Goal: Browse casually: Explore the website without a specific task or goal

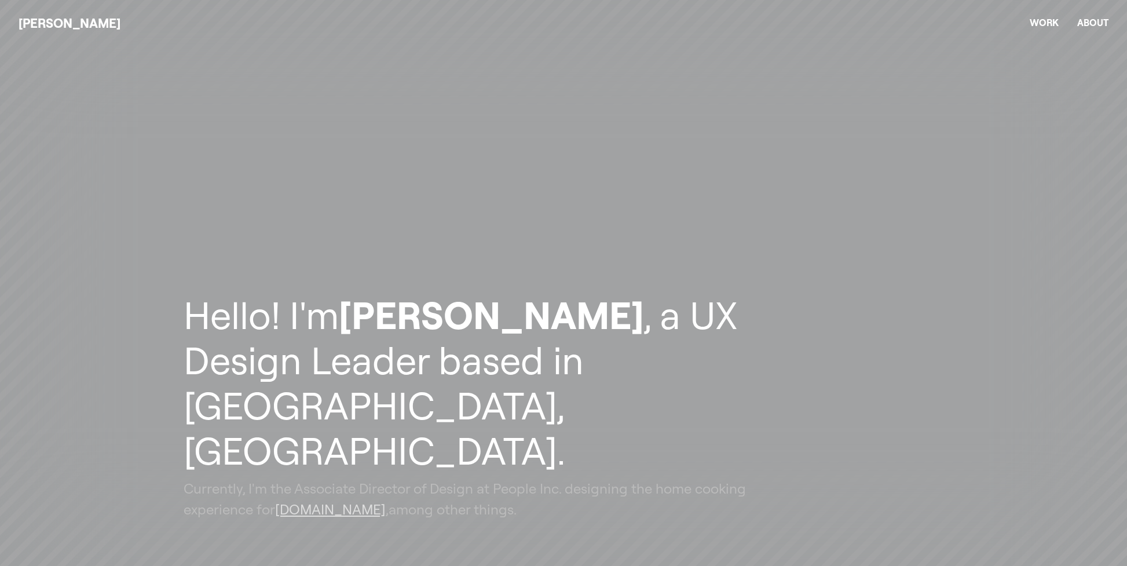
click at [922, 83] on header "Hello! I'm [PERSON_NAME] , a UX Design Leader based in [GEOGRAPHIC_DATA], [GEOG…" at bounding box center [563, 283] width 1127 height 566
click at [1072, 225] on header "Hello! I'm [PERSON_NAME] , a UX Design Leader based in [GEOGRAPHIC_DATA], [GEOG…" at bounding box center [563, 283] width 1127 height 566
click at [1063, 107] on header "Hello! I'm Zach Dorsett , a UX Design Leader based in Seattle, WA. Currently, I…" at bounding box center [563, 283] width 1127 height 566
click at [1079, 452] on header "Hello! I'm [PERSON_NAME] , a UX Design Leader based in [GEOGRAPHIC_DATA], [GEOG…" at bounding box center [563, 283] width 1127 height 566
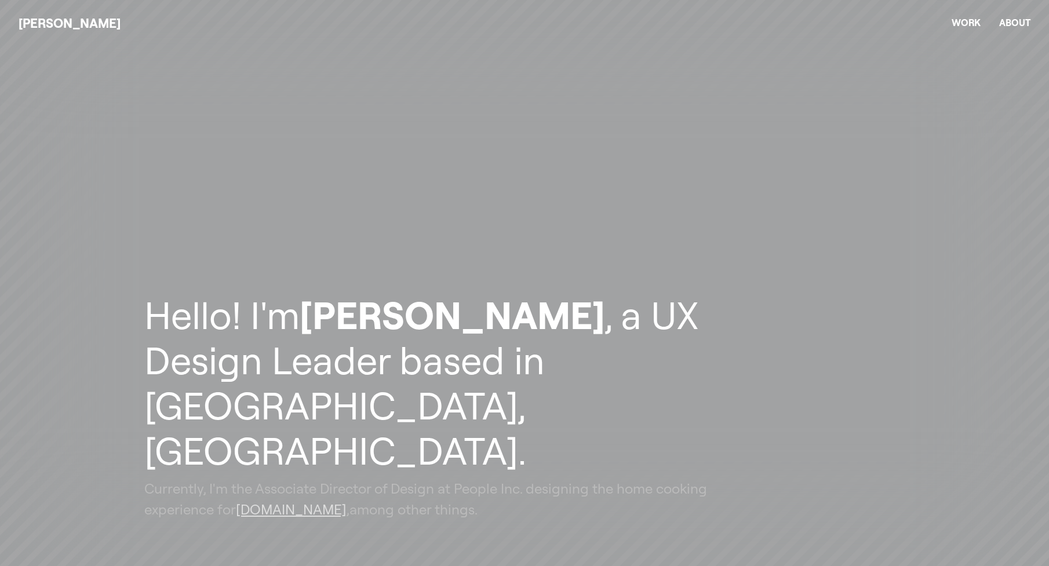
click at [1024, 122] on header "Hello! I'm [PERSON_NAME] , a UX Design Leader based in [GEOGRAPHIC_DATA], [GEOG…" at bounding box center [524, 283] width 1049 height 566
click at [1024, 249] on header "Hello! I'm [PERSON_NAME] , a UX Design Leader based in [GEOGRAPHIC_DATA], [GEOG…" at bounding box center [524, 283] width 1049 height 566
click at [1029, 85] on header "Hello! I'm [PERSON_NAME] , a UX Design Leader based in [GEOGRAPHIC_DATA], [GEOG…" at bounding box center [524, 283] width 1049 height 566
click at [1038, 64] on header "Hello! I'm Zach Dorsett , a UX Design Leader based in Seattle, WA. Currently, I…" at bounding box center [524, 283] width 1049 height 566
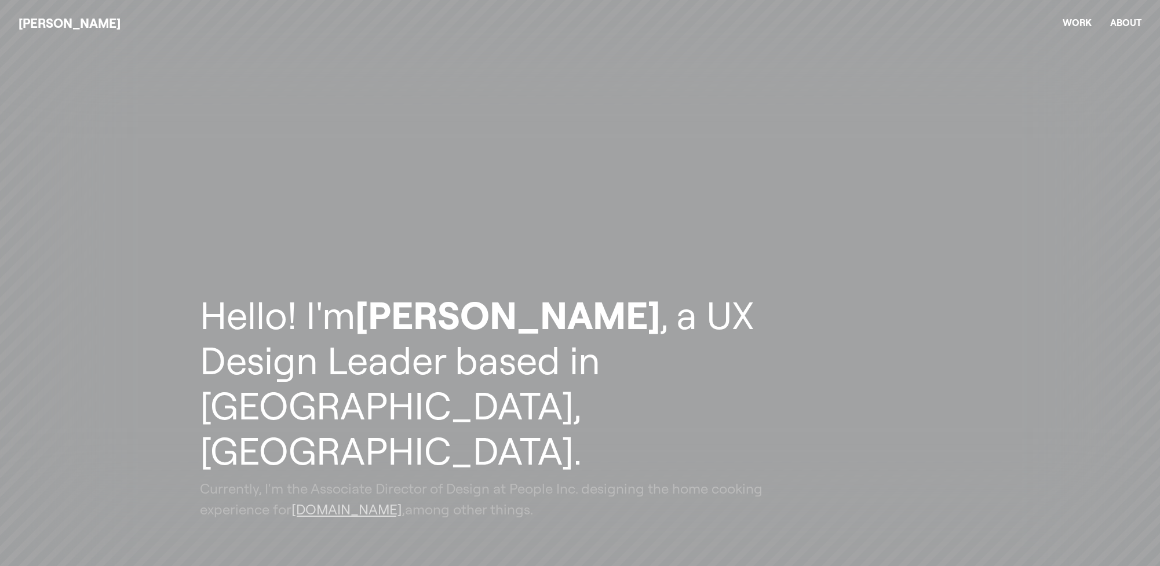
click at [1127, 158] on header "Hello! I'm [PERSON_NAME] , a UX Design Leader based in [GEOGRAPHIC_DATA], [GEOG…" at bounding box center [580, 283] width 1160 height 566
click at [695, 112] on header "Hello! I'm [PERSON_NAME] , a UX Design Leader based in [GEOGRAPHIC_DATA], [GEOG…" at bounding box center [580, 283] width 1160 height 566
